Goal: Transaction & Acquisition: Purchase product/service

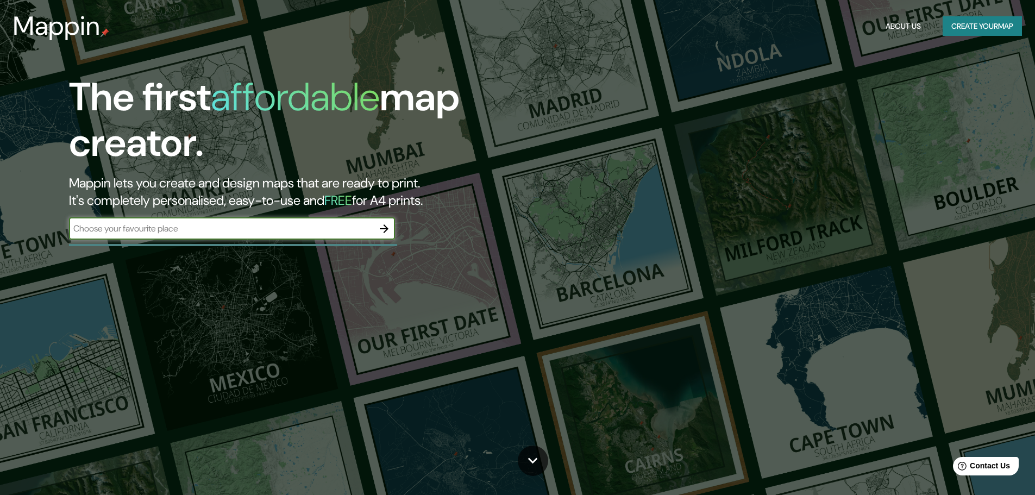
click at [340, 227] on input "text" at bounding box center [221, 228] width 304 height 13
click at [377, 228] on button "button" at bounding box center [384, 229] width 22 height 22
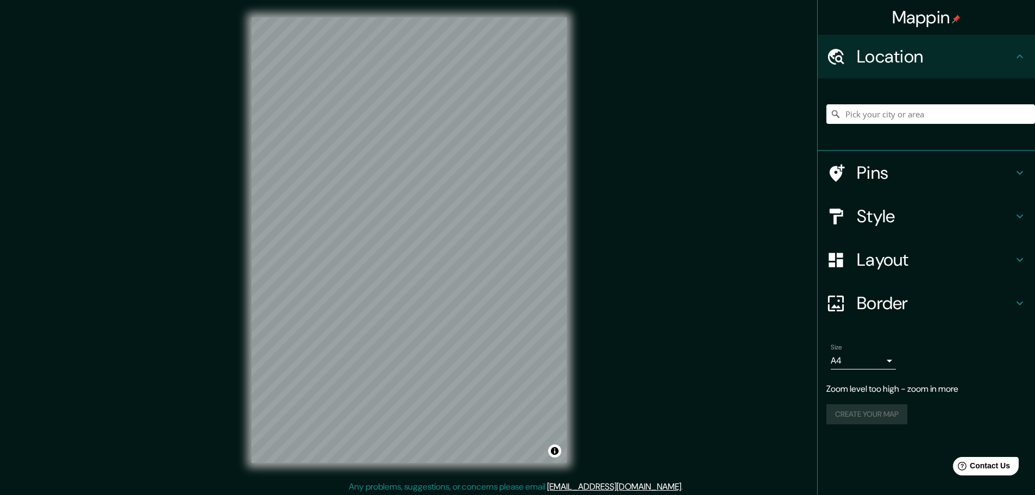
click at [571, 232] on div "© Mapbox © OpenStreetMap Improve this map" at bounding box center [409, 240] width 350 height 480
click at [157, 392] on div "Mappin Location Pins Style Layout Border Choose a border. Hint : you can make l…" at bounding box center [517, 249] width 1035 height 498
click at [649, 276] on div "Mappin Location Pins Style Layout Border Choose a border. Hint : you can make l…" at bounding box center [517, 249] width 1035 height 498
click at [878, 205] on h4 "Style" at bounding box center [935, 216] width 157 height 22
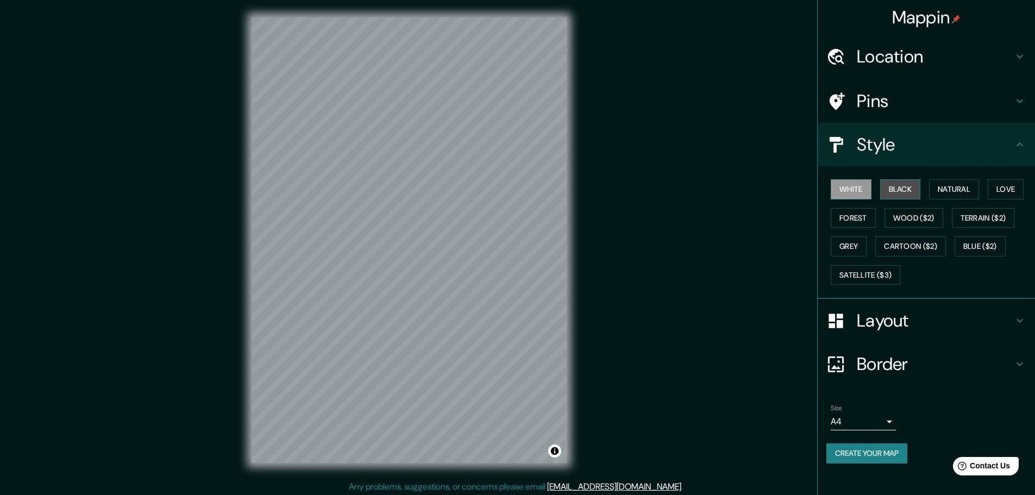
click at [904, 189] on button "Black" at bounding box center [901, 189] width 41 height 20
click at [890, 353] on h4 "Border" at bounding box center [935, 364] width 157 height 22
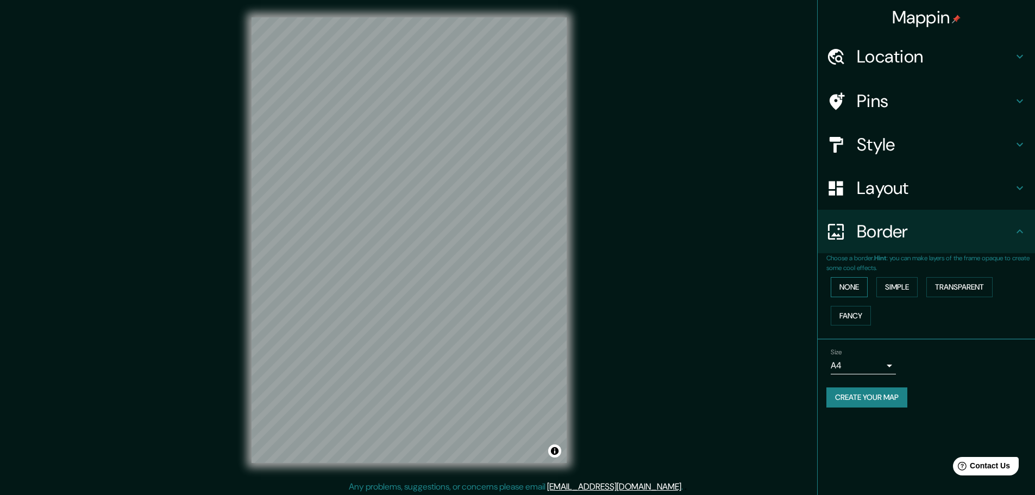
click at [858, 294] on button "None" at bounding box center [849, 287] width 37 height 20
click at [886, 288] on button "Simple" at bounding box center [897, 287] width 41 height 20
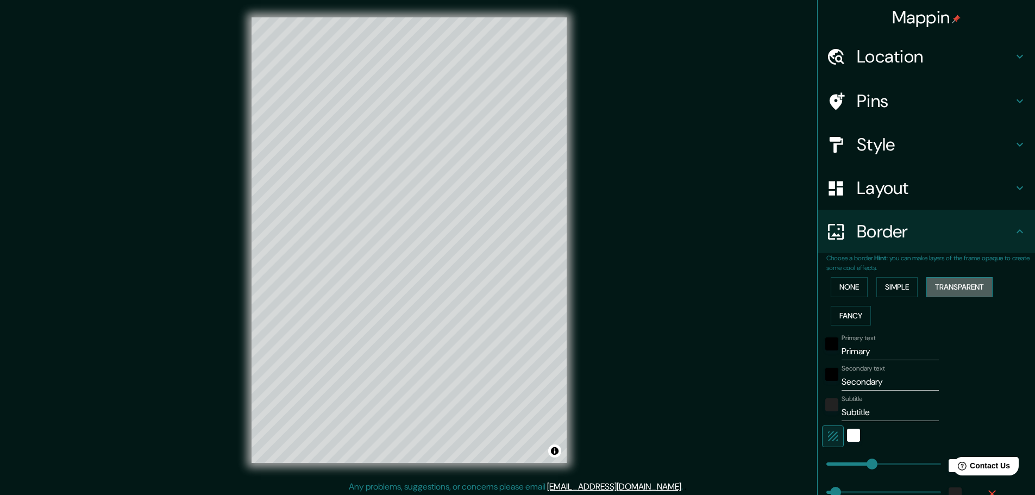
click at [944, 285] on button "Transparent" at bounding box center [960, 287] width 66 height 20
click at [847, 314] on button "Fancy" at bounding box center [851, 316] width 40 height 20
click at [847, 293] on button "None" at bounding box center [849, 287] width 37 height 20
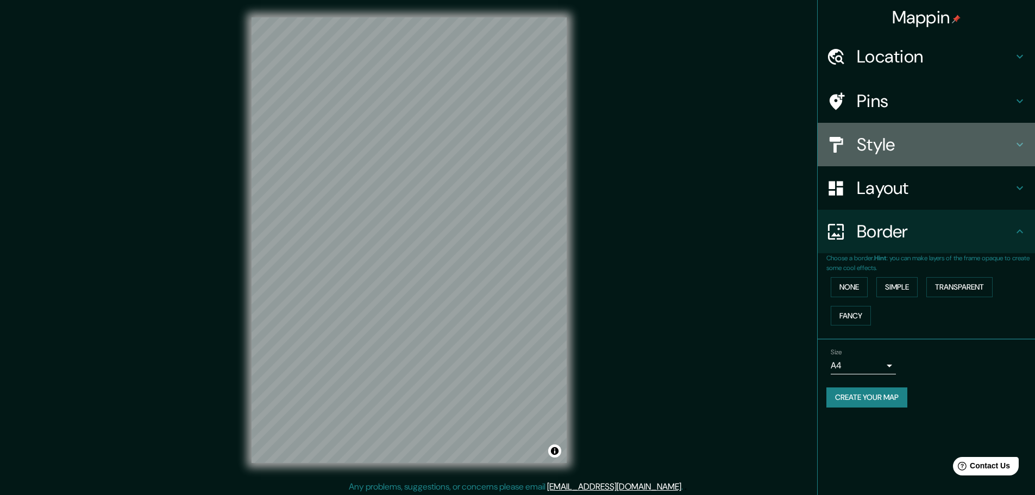
click at [875, 140] on h4 "Style" at bounding box center [935, 145] width 157 height 22
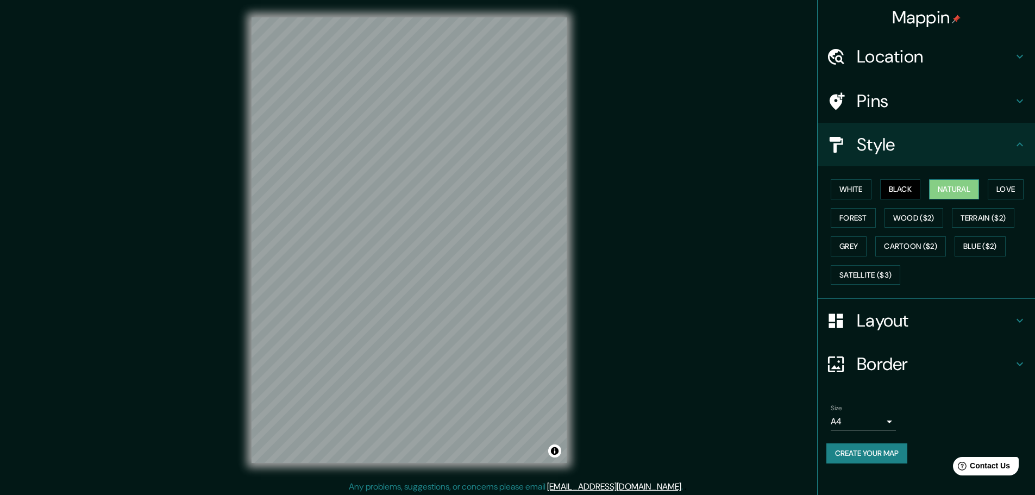
click at [947, 194] on button "Natural" at bounding box center [954, 189] width 50 height 20
click at [1001, 194] on button "Love" at bounding box center [1006, 189] width 36 height 20
click at [860, 184] on button "White" at bounding box center [851, 189] width 41 height 20
click at [916, 191] on button "Black" at bounding box center [901, 189] width 41 height 20
click at [415, 263] on div at bounding box center [414, 262] width 9 height 9
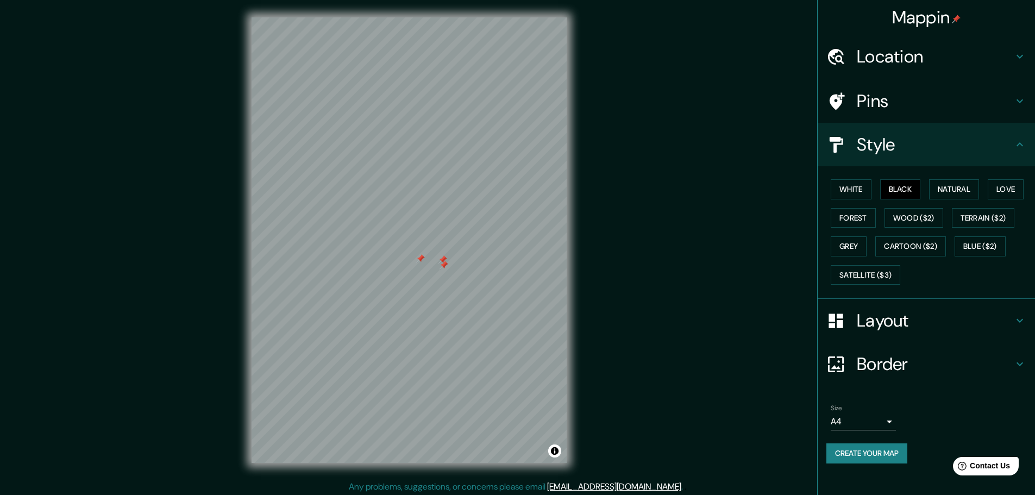
click at [445, 266] on div at bounding box center [444, 265] width 9 height 9
click at [444, 259] on div at bounding box center [443, 259] width 9 height 9
click at [418, 261] on div at bounding box center [420, 258] width 9 height 9
click at [629, 394] on div "Mappin Location Pins Style White Black Natural Love Forest Wood ($2) Terrain ($…" at bounding box center [517, 249] width 1035 height 498
